Goal: Find specific page/section

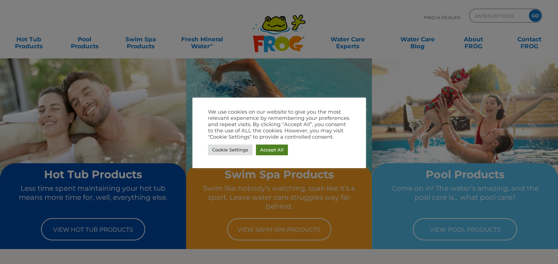
click at [271, 146] on link "Accept All" at bounding box center [272, 149] width 32 height 11
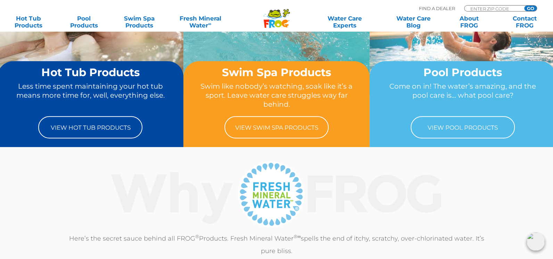
scroll to position [104, 0]
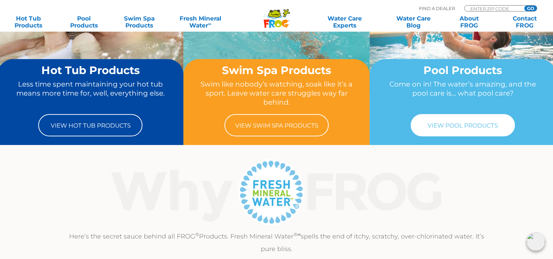
click at [458, 125] on link "View Pool Products" at bounding box center [462, 125] width 104 height 22
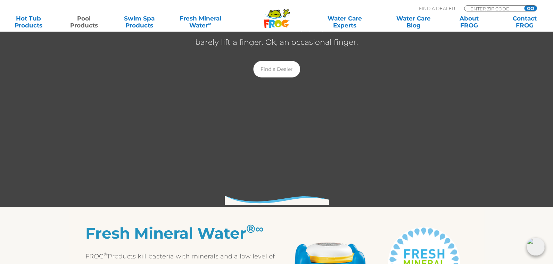
scroll to position [120, 0]
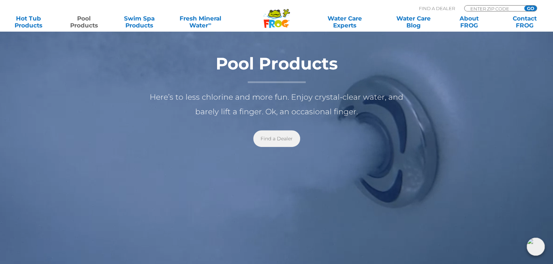
click at [282, 137] on link "Find a Dealer" at bounding box center [276, 138] width 47 height 17
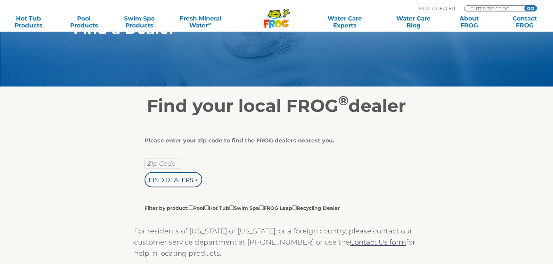
scroll to position [69, 0]
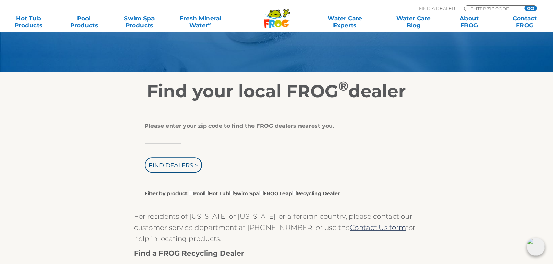
click at [159, 147] on input "text" at bounding box center [162, 148] width 36 height 10
type input "33967"
click at [178, 163] on input "Find Dealers >" at bounding box center [173, 164] width 58 height 15
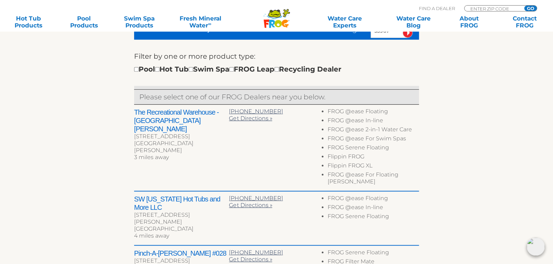
scroll to position [208, 0]
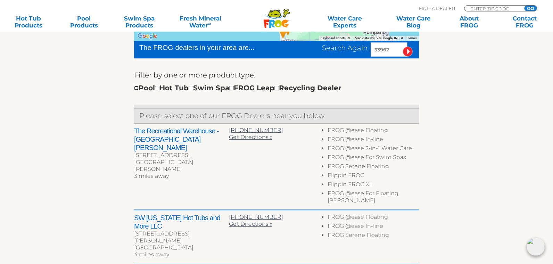
click at [138, 89] on input "checkbox" at bounding box center [136, 88] width 5 height 5
checkbox input "true"
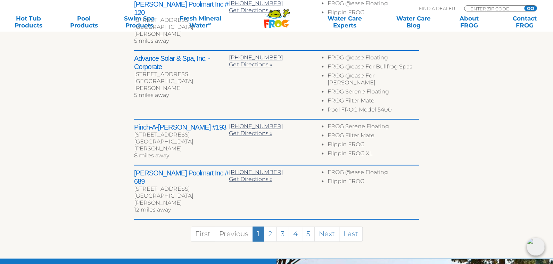
scroll to position [422, 0]
click at [326, 226] on link "Next" at bounding box center [326, 233] width 25 height 15
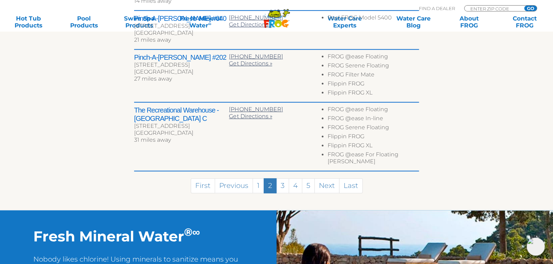
scroll to position [425, 0]
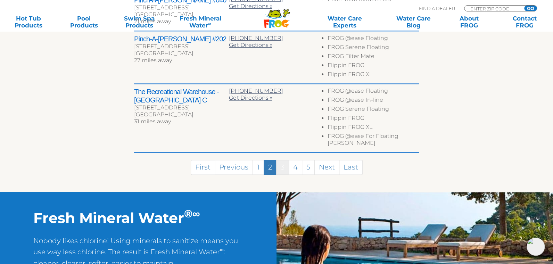
click at [279, 160] on link "3" at bounding box center [282, 167] width 13 height 15
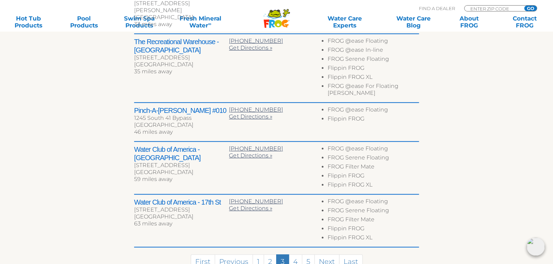
scroll to position [369, 0]
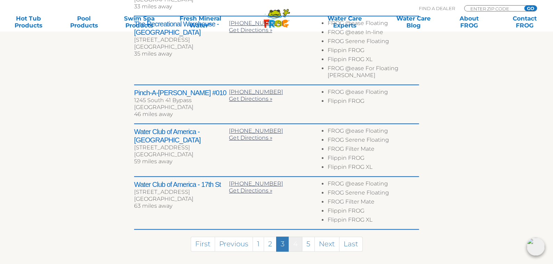
click at [294, 236] on link "4" at bounding box center [296, 243] width 14 height 15
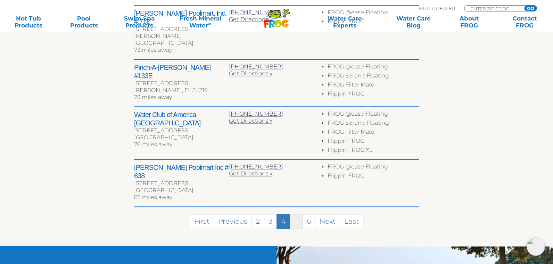
scroll to position [413, 0]
click at [195, 214] on link "First" at bounding box center [202, 221] width 24 height 15
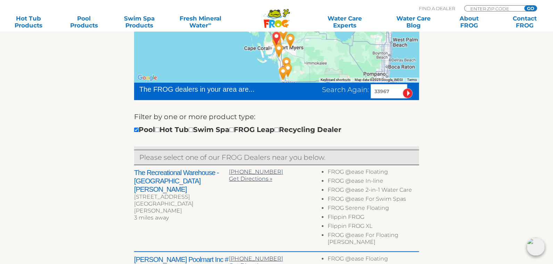
scroll to position [144, 0]
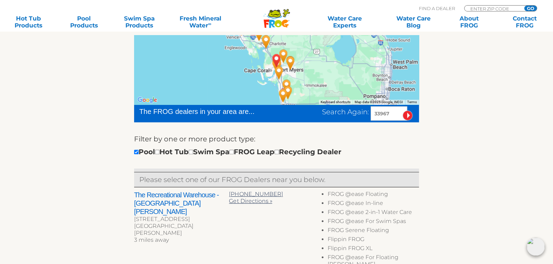
drag, startPoint x: 390, startPoint y: 117, endPoint x: 348, endPoint y: 126, distance: 43.0
click at [352, 125] on form "The FROG dealers in your area are... Search Again: 33967 Filter by one or more …" at bounding box center [276, 137] width 285 height 64
type input "33928"
click at [408, 112] on input "image" at bounding box center [407, 115] width 10 height 10
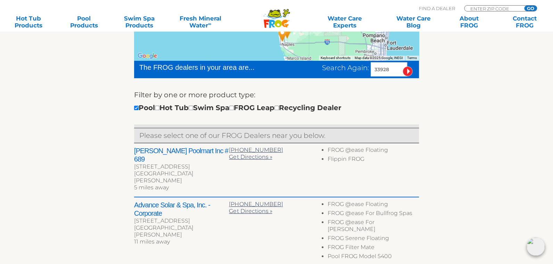
scroll to position [179, 0]
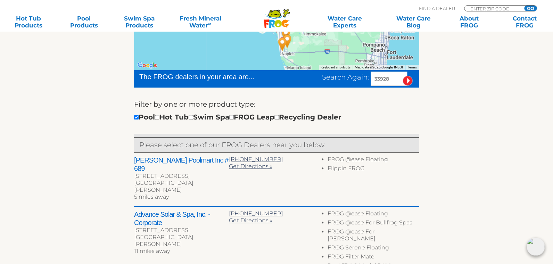
click at [358, 168] on li "Flippin FROG" at bounding box center [372, 169] width 91 height 9
click at [277, 16] on icon at bounding box center [274, 13] width 12 height 7
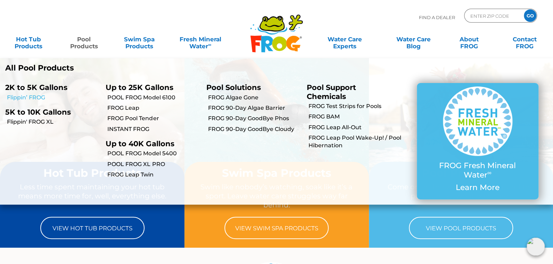
click at [21, 97] on link "Flippin’ FROG" at bounding box center [53, 98] width 93 height 8
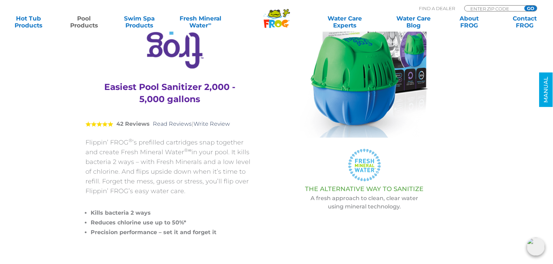
scroll to position [69, 0]
